Goal: Task Accomplishment & Management: Complete application form

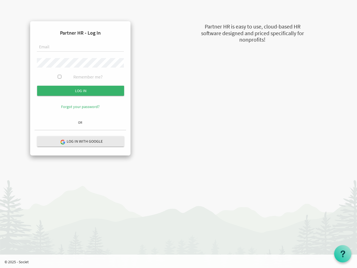
click at [80, 72] on form "Partner HR - Log In Remember me? Log in" at bounding box center [80, 72] width 91 height 92
click at [81, 91] on input "Log in" at bounding box center [80, 91] width 87 height 10
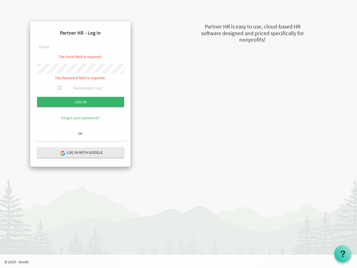
click at [81, 141] on hr at bounding box center [80, 141] width 91 height 1
click at [343, 253] on use at bounding box center [342, 253] width 4 height 7
